Goal: Information Seeking & Learning: Learn about a topic

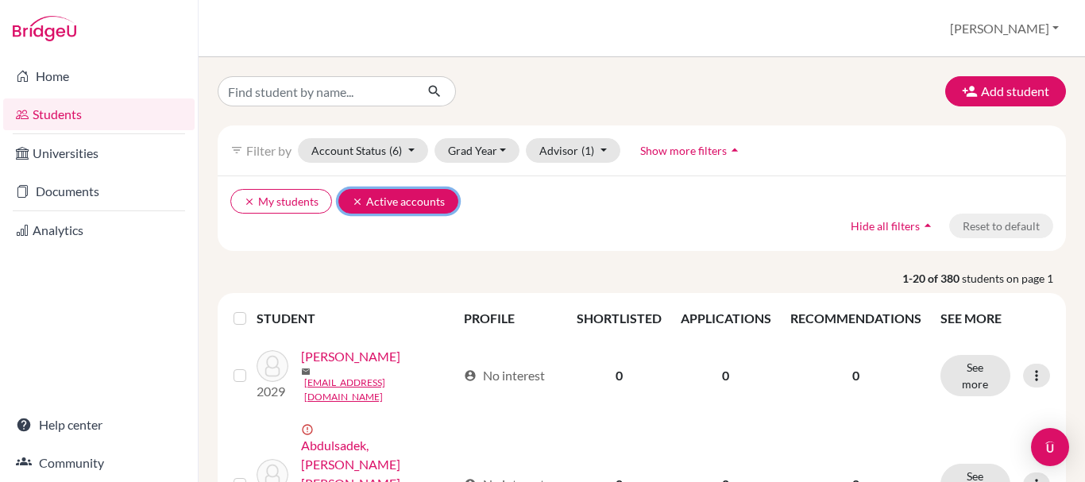
click at [380, 200] on button "clear Active accounts" at bounding box center [398, 201] width 120 height 25
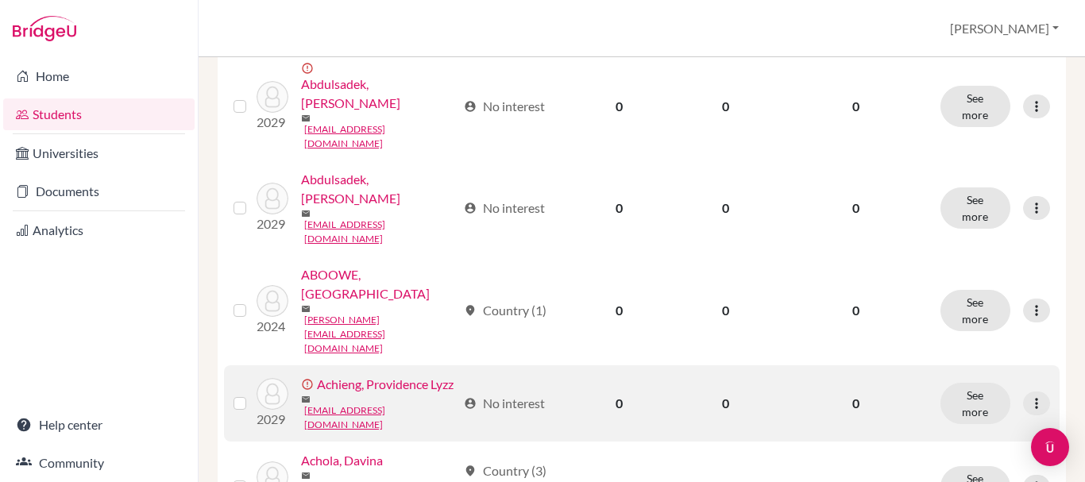
scroll to position [556, 0]
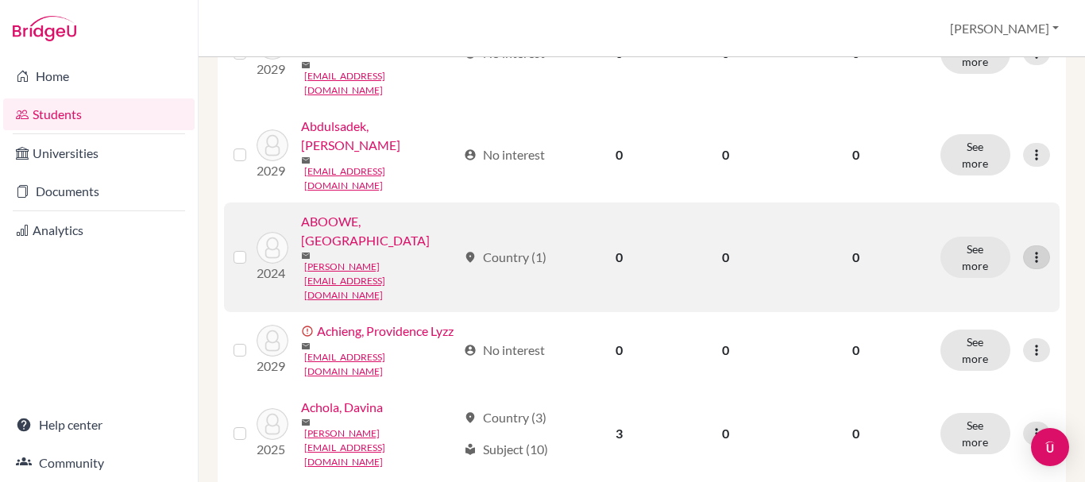
click at [1023, 245] on div at bounding box center [1036, 257] width 27 height 24
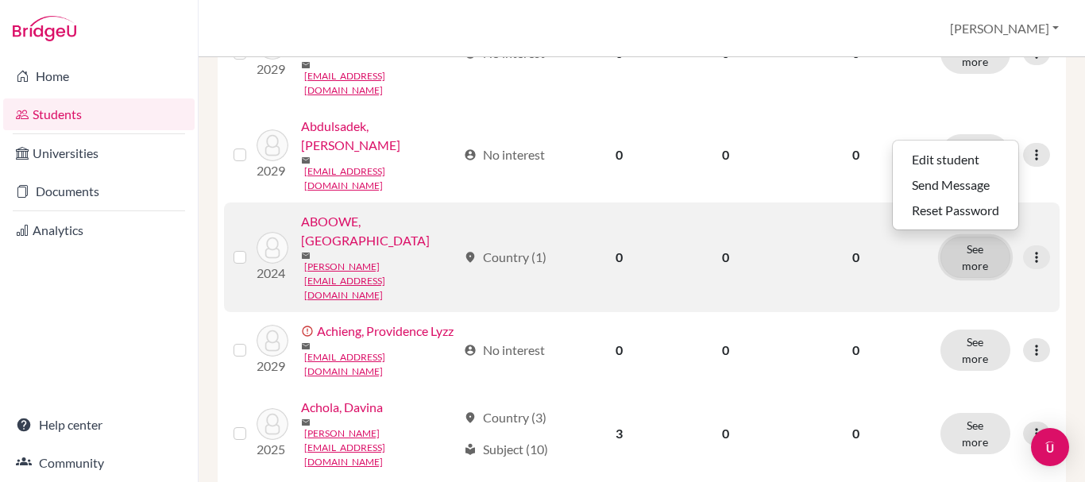
click at [959, 237] on button "See more" at bounding box center [975, 257] width 70 height 41
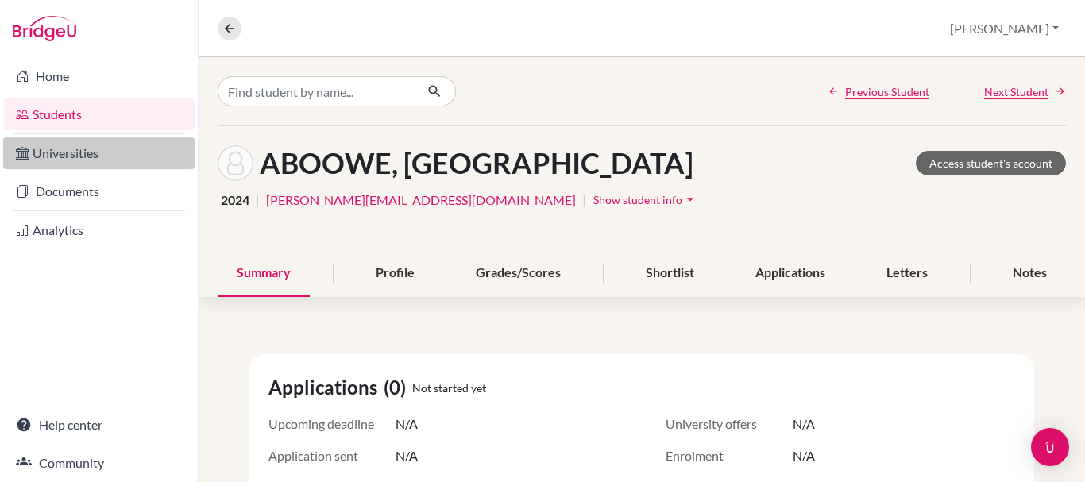
click at [109, 154] on link "Universities" at bounding box center [98, 153] width 191 height 32
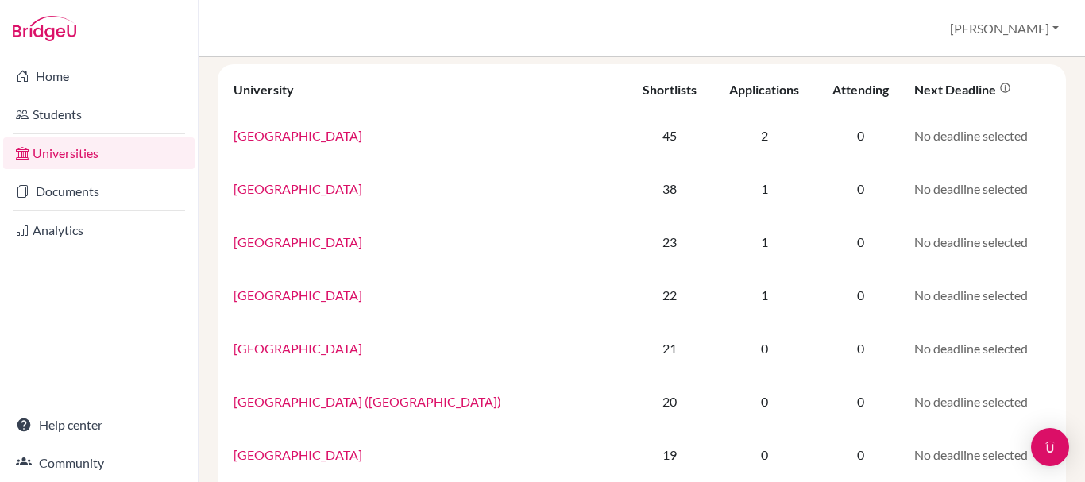
scroll to position [79, 0]
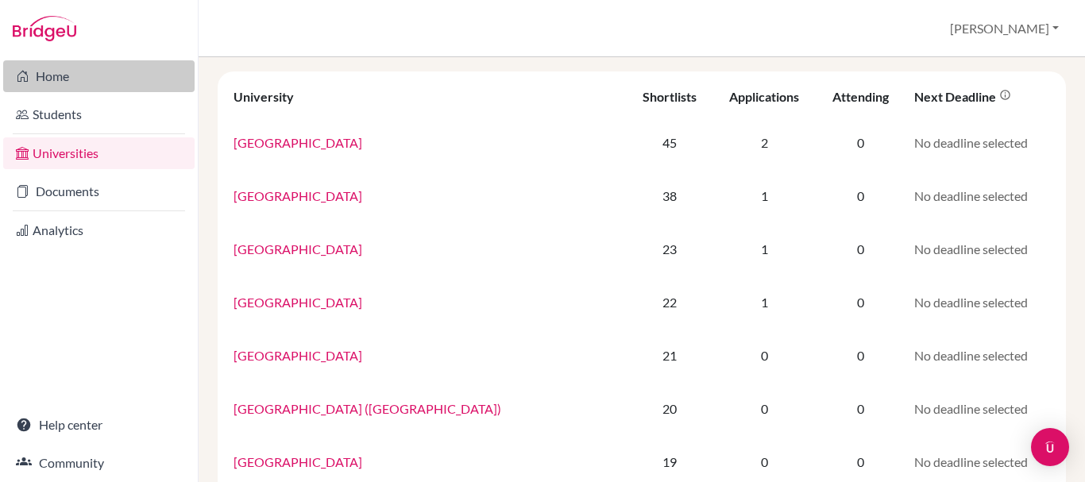
click at [99, 91] on link "Home" at bounding box center [98, 76] width 191 height 32
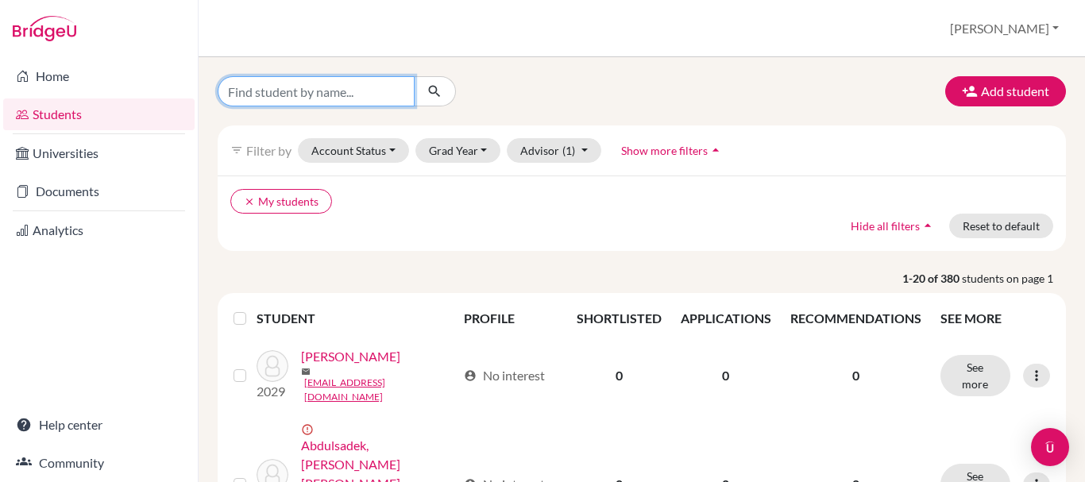
click at [399, 91] on input "Find student by name..." at bounding box center [316, 91] width 197 height 30
type input "[DEMOGRAPHIC_DATA]'s will"
click button "submit" at bounding box center [435, 91] width 42 height 30
